Goal: Task Accomplishment & Management: Manage account settings

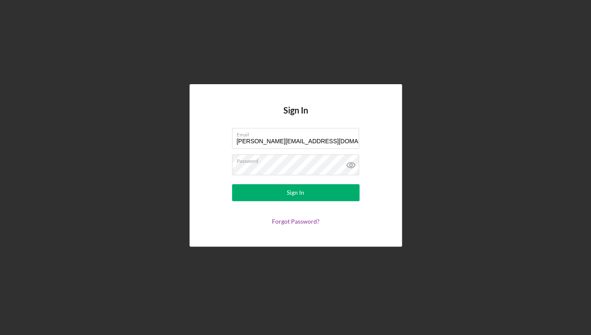
click at [188, 166] on div "Sign In Email [PERSON_NAME][EMAIL_ADDRESS][DOMAIN_NAME] Password Sign In Forgot…" at bounding box center [295, 165] width 583 height 331
type input "[PERSON_NAME][EMAIL_ADDRESS][DOMAIN_NAME]"
click at [420, 201] on div "Sign In Email [PERSON_NAME][EMAIL_ADDRESS][DOMAIN_NAME] Password Sign In Forgot…" at bounding box center [295, 165] width 583 height 331
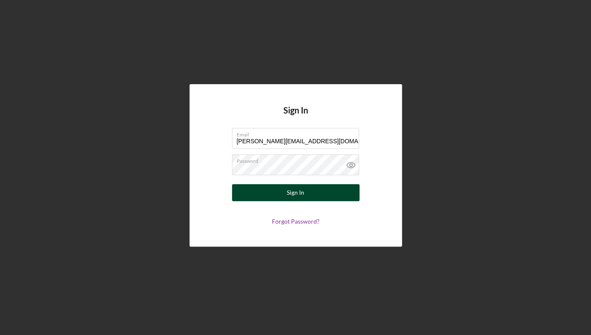
click at [321, 198] on button "Sign In" at bounding box center [296, 192] width 128 height 17
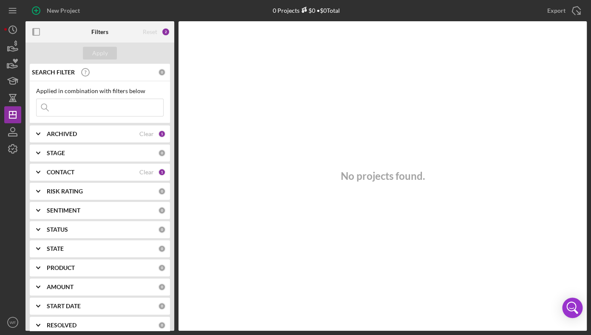
click at [94, 176] on div "CONTACT Clear 1" at bounding box center [106, 172] width 119 height 8
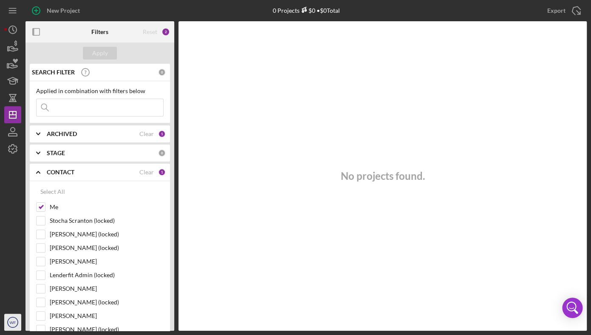
click at [11, 318] on icon "WF" at bounding box center [12, 322] width 17 height 21
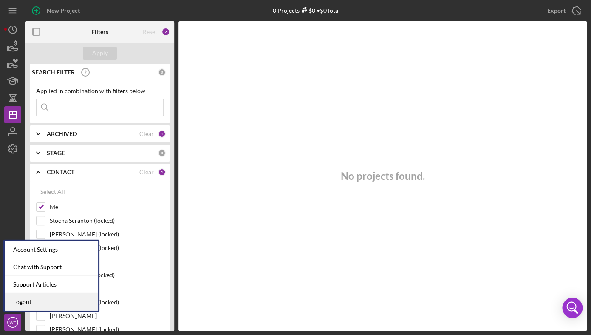
click at [49, 304] on link "Logout" at bounding box center [52, 301] width 94 height 17
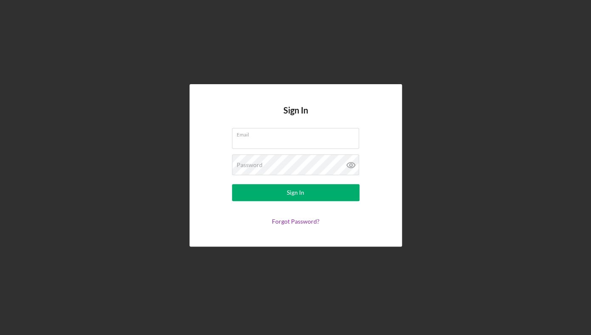
type input "[PERSON_NAME][EMAIL_ADDRESS][DOMAIN_NAME]"
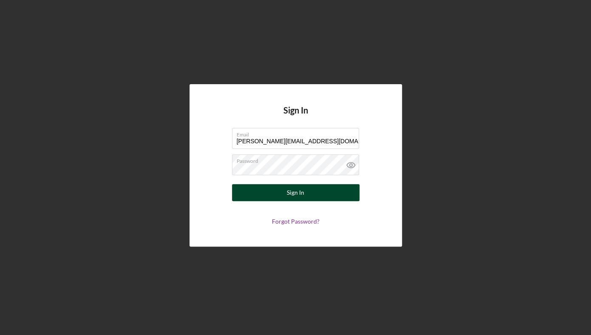
click at [294, 188] on div "Sign In" at bounding box center [295, 192] width 17 height 17
